Goal: Task Accomplishment & Management: Use online tool/utility

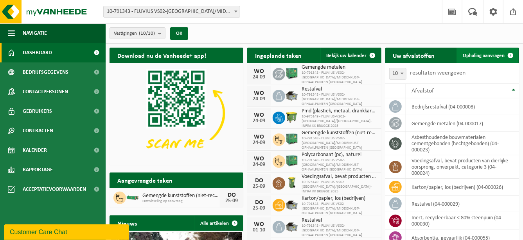
click at [471, 57] on span "Ophaling aanvragen" at bounding box center [484, 55] width 42 height 5
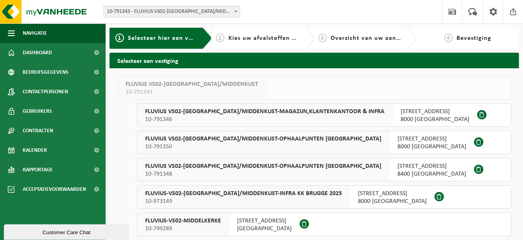
click at [246, 190] on span "FLUVIUS-VS02-BRUGGE/MIDDENKUST-INFRA KK BRUGGE 2025" at bounding box center [243, 194] width 197 height 8
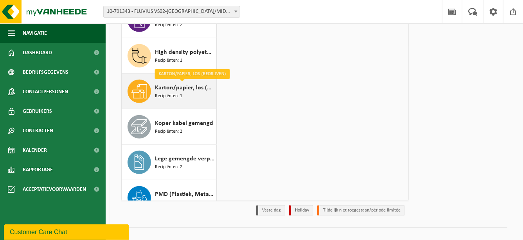
scroll to position [235, 0]
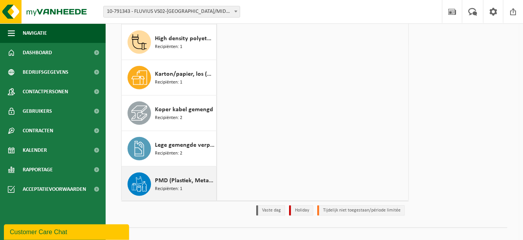
click at [201, 180] on span "PMD (Plastiek, Metaal, Drankkartons) (bedrijven)" at bounding box center [184, 180] width 59 height 9
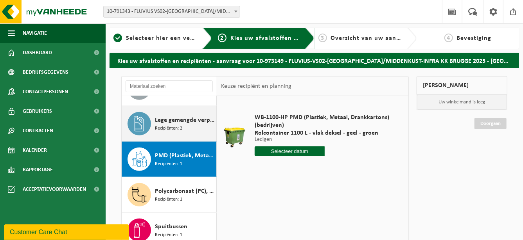
scroll to position [391, 0]
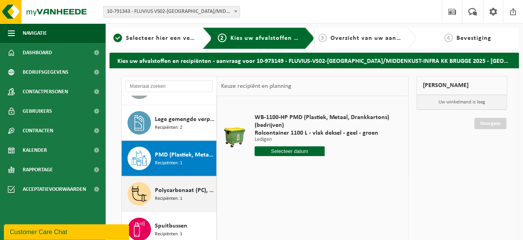
click at [191, 200] on div "Polycarbonaat (PC), naturel Recipiënten: 1" at bounding box center [184, 194] width 59 height 23
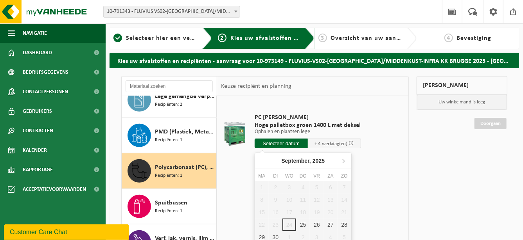
click at [275, 143] on input "text" at bounding box center [281, 144] width 53 height 10
click at [303, 223] on div "25" at bounding box center [303, 225] width 14 height 13
type input "Van 2025-09-25"
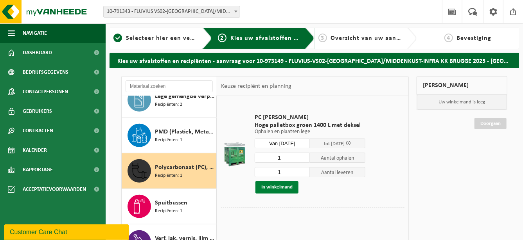
click at [290, 190] on button "In winkelmand" at bounding box center [276, 187] width 43 height 13
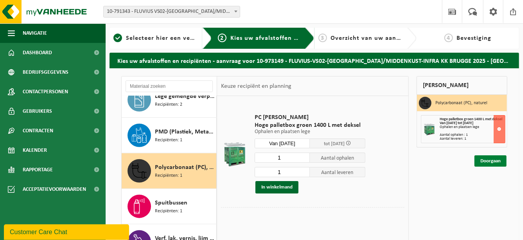
click at [488, 160] on link "Doorgaan" at bounding box center [490, 161] width 32 height 11
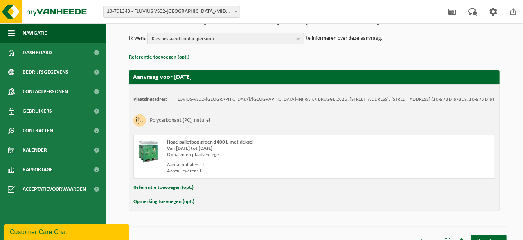
scroll to position [100, 0]
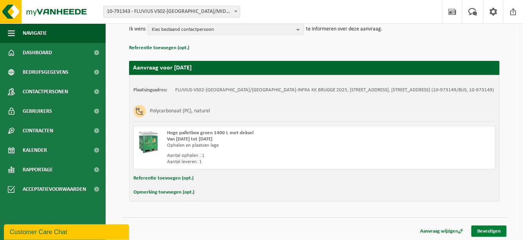
click at [492, 229] on link "Bevestigen" at bounding box center [488, 231] width 35 height 11
click at [494, 229] on link "Bevestigen" at bounding box center [488, 231] width 35 height 11
click at [497, 230] on link "Bevestigen" at bounding box center [488, 231] width 35 height 11
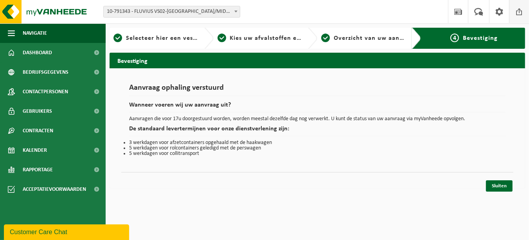
click at [522, 14] on span at bounding box center [519, 11] width 12 height 23
